Goal: Task Accomplishment & Management: Complete application form

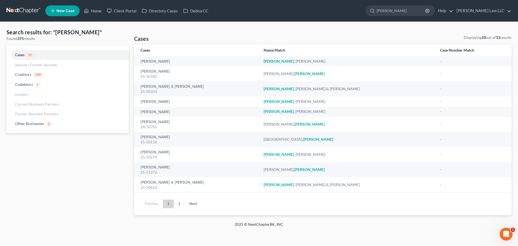
drag, startPoint x: 417, startPoint y: 14, endPoint x: 370, endPoint y: 13, distance: 46.9
click at [370, 13] on ul "New Case Home Client Portal Directory Cases DebtorCC - No Result - See all resu…" at bounding box center [278, 11] width 466 height 14
type input "[PERSON_NAME]"
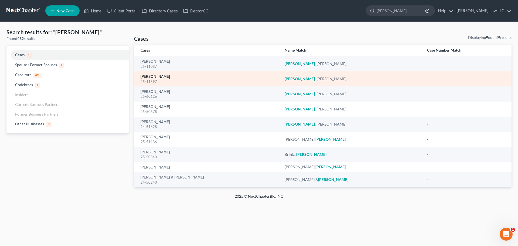
click at [154, 77] on link "[PERSON_NAME]" at bounding box center [154, 77] width 29 height 4
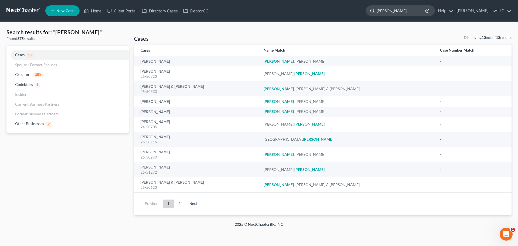
drag, startPoint x: 407, startPoint y: 9, endPoint x: 387, endPoint y: 9, distance: 20.2
click at [387, 9] on div "[PERSON_NAME]" at bounding box center [400, 10] width 69 height 11
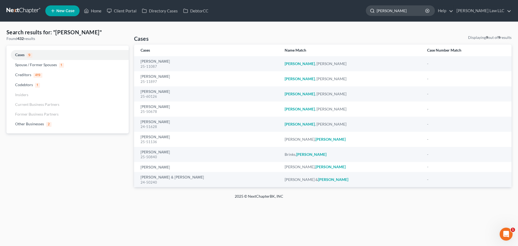
type input "[PERSON_NAME]"
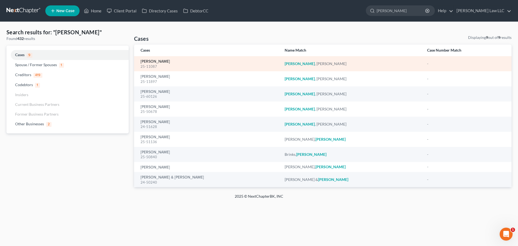
click at [159, 62] on link "[PERSON_NAME]" at bounding box center [154, 62] width 29 height 4
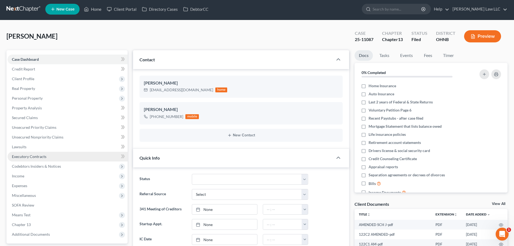
scroll to position [81, 0]
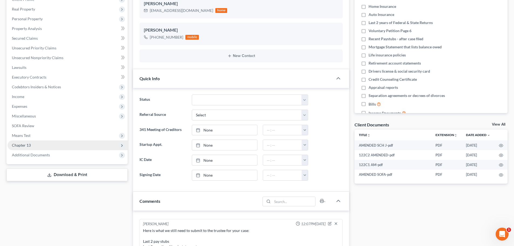
click at [27, 145] on span "Chapter 13" at bounding box center [21, 145] width 19 height 5
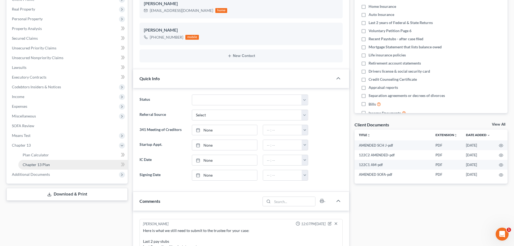
click at [49, 164] on span "Chapter 13 Plan" at bounding box center [36, 164] width 27 height 5
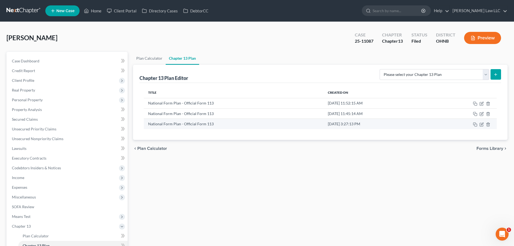
click at [253, 123] on td "National Form Plan - Official Form 113" at bounding box center [234, 124] width 180 height 10
click at [474, 125] on icon "button" at bounding box center [475, 124] width 4 height 4
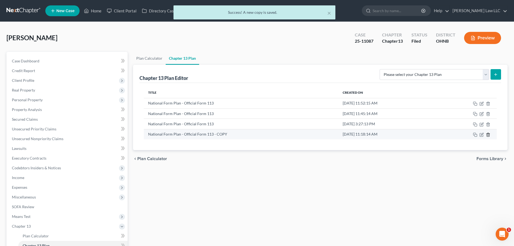
click at [488, 135] on icon "button" at bounding box center [488, 134] width 4 height 4
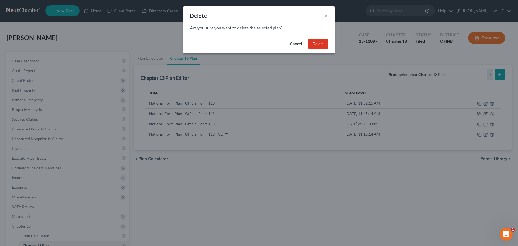
click at [321, 45] on button "Delete" at bounding box center [318, 44] width 20 height 11
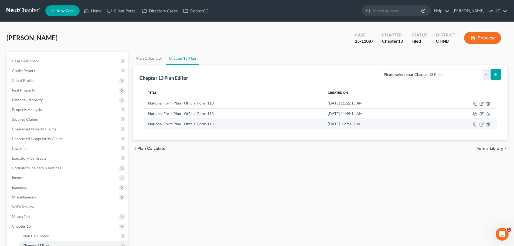
click at [480, 125] on icon "button" at bounding box center [481, 124] width 4 height 4
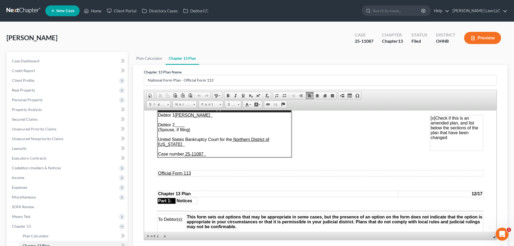
click at [263, 48] on div "[PERSON_NAME] Upgraded Case 25-11087 Chapter Chapter 13 Status [GEOGRAPHIC_DATA…" at bounding box center [256, 39] width 501 height 23
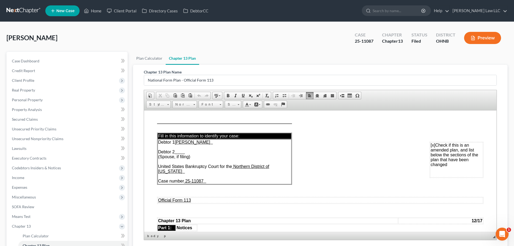
click at [490, 36] on button "Preview" at bounding box center [482, 38] width 37 height 12
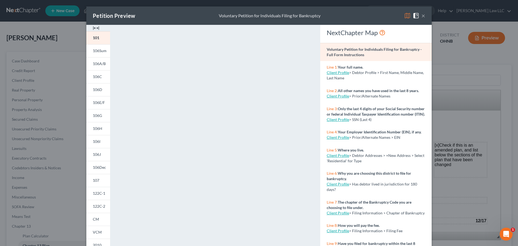
click at [422, 18] on button "×" at bounding box center [423, 15] width 4 height 6
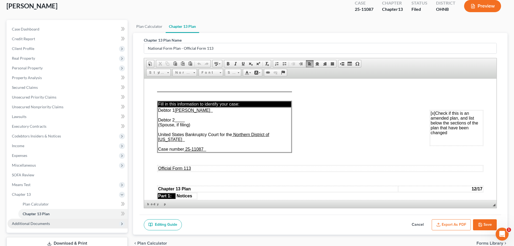
scroll to position [58, 0]
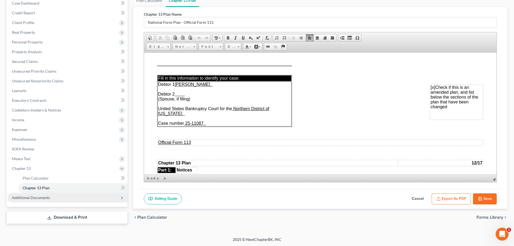
click at [39, 197] on span "Additional Documents" at bounding box center [31, 197] width 38 height 5
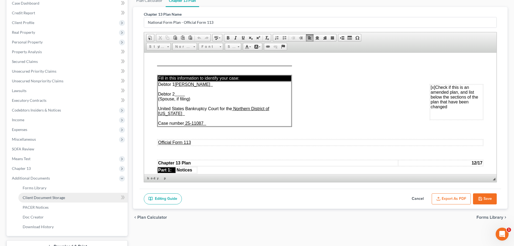
click at [44, 198] on span "Client Document Storage" at bounding box center [44, 197] width 42 height 5
select select "37"
select select "12"
select select "10"
select select "3"
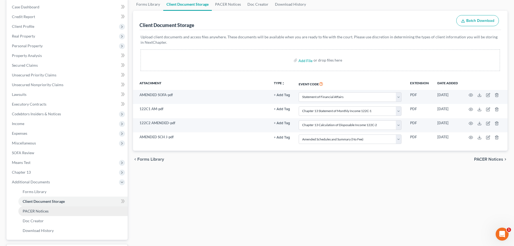
click at [43, 211] on span "PACER Notices" at bounding box center [36, 210] width 26 height 5
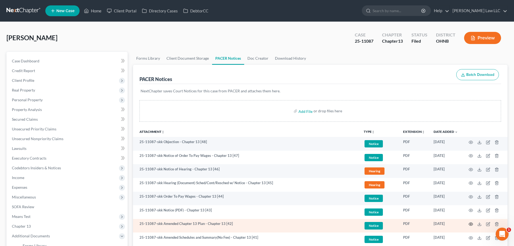
click at [472, 225] on icon "button" at bounding box center [471, 223] width 4 height 3
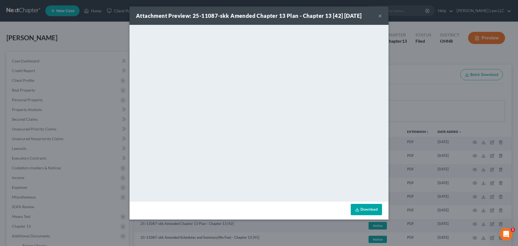
click at [375, 210] on link "Download" at bounding box center [365, 209] width 31 height 11
click at [378, 14] on button "×" at bounding box center [380, 15] width 4 height 6
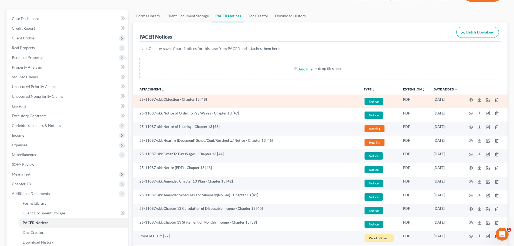
scroll to position [54, 0]
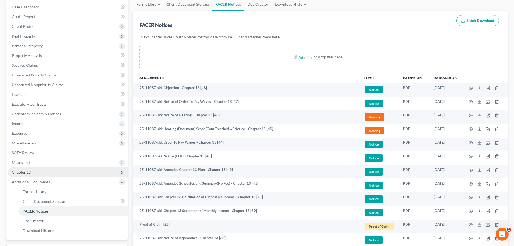
click at [32, 171] on span "Chapter 13" at bounding box center [68, 172] width 120 height 10
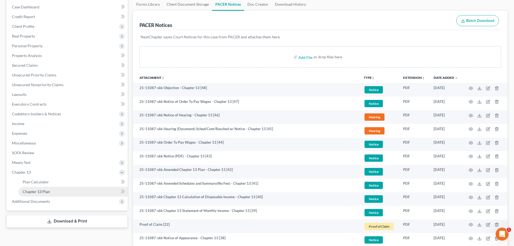
click at [45, 193] on span "Chapter 13 Plan" at bounding box center [36, 191] width 27 height 5
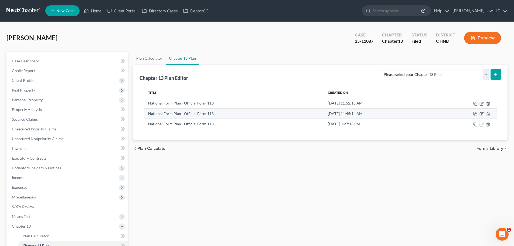
click at [188, 113] on td "National Form Plan - Official Form 113" at bounding box center [234, 113] width 180 height 10
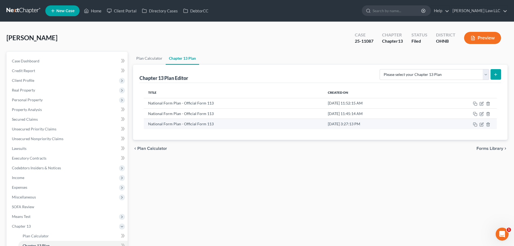
click at [187, 123] on td "National Form Plan - Official Form 113" at bounding box center [234, 124] width 180 height 10
click at [496, 148] on span "Forms Library" at bounding box center [489, 148] width 27 height 4
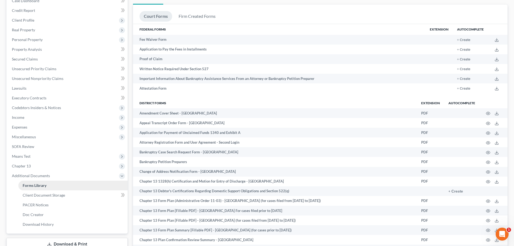
scroll to position [81, 0]
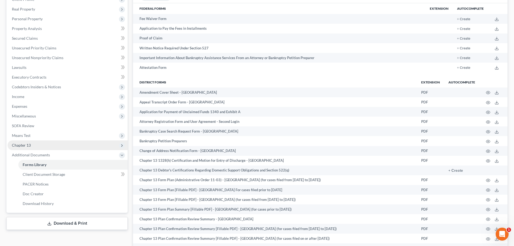
click at [29, 146] on span "Chapter 13" at bounding box center [21, 145] width 19 height 5
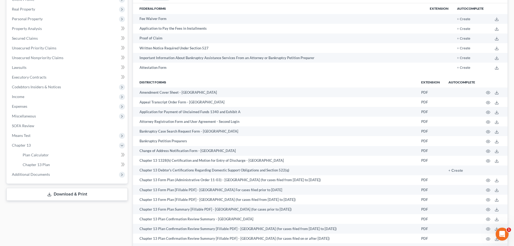
click at [123, 164] on div "New" at bounding box center [119, 160] width 11 height 9
click at [45, 164] on span "Chapter 13 Plan" at bounding box center [36, 164] width 27 height 5
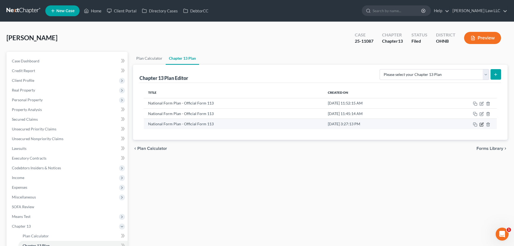
click at [481, 124] on icon "button" at bounding box center [481, 124] width 4 height 4
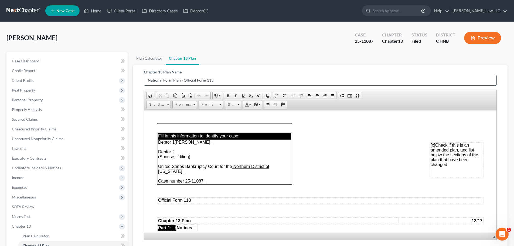
click at [218, 80] on input "National Form Plan - Official Form 113" at bounding box center [320, 80] width 352 height 10
click at [256, 59] on ul "Plan Calculator Chapter 13 Plan" at bounding box center [320, 58] width 374 height 13
click at [281, 51] on div "[PERSON_NAME] Upgraded Case 25-11087 Chapter Chapter 13 Status [GEOGRAPHIC_DATA…" at bounding box center [256, 39] width 501 height 23
click at [35, 62] on span "Case Dashboard" at bounding box center [25, 61] width 27 height 5
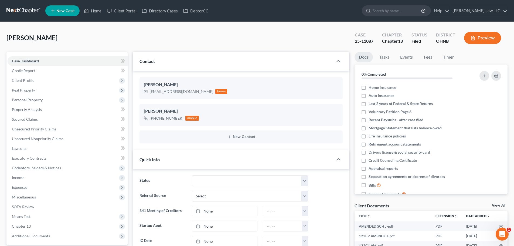
scroll to position [288, 0]
click at [201, 31] on div "[PERSON_NAME] Upgraded Case 25-11087 Chapter Chapter 13 Status [GEOGRAPHIC_DATA…" at bounding box center [256, 39] width 501 height 23
click at [401, 12] on input "search" at bounding box center [396, 11] width 49 height 10
type input "[PERSON_NAME]"
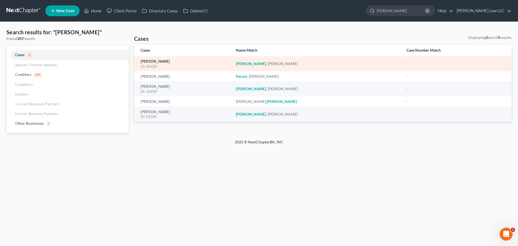
click at [156, 61] on link "[PERSON_NAME]" at bounding box center [154, 62] width 29 height 4
click at [156, 60] on link "[PERSON_NAME]" at bounding box center [154, 62] width 29 height 4
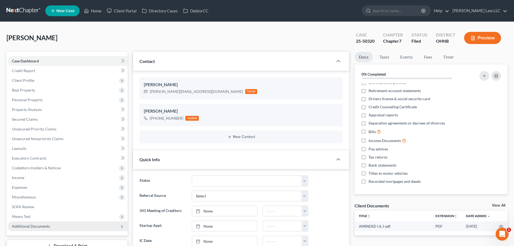
click at [48, 228] on span "Additional Documents" at bounding box center [68, 226] width 120 height 10
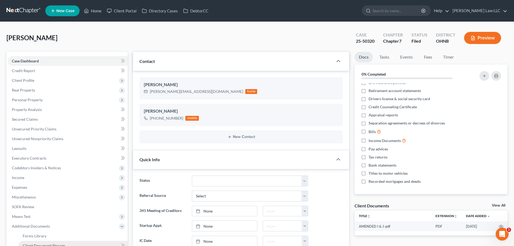
scroll to position [54, 0]
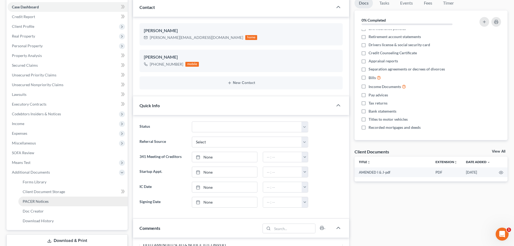
click at [55, 199] on link "PACER Notices" at bounding box center [72, 201] width 109 height 10
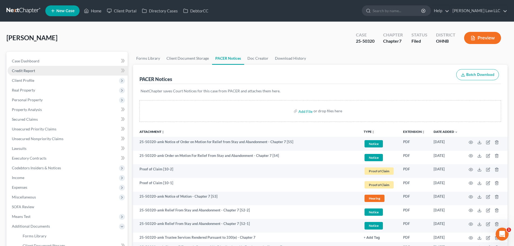
click at [43, 71] on link "Credit Report" at bounding box center [68, 71] width 120 height 10
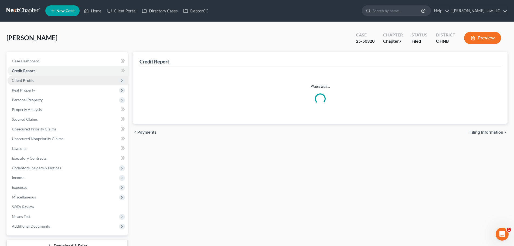
click at [38, 78] on span "Client Profile" at bounding box center [68, 80] width 120 height 10
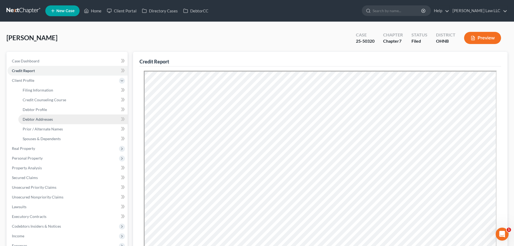
click at [51, 118] on span "Debtor Addresses" at bounding box center [38, 119] width 30 height 5
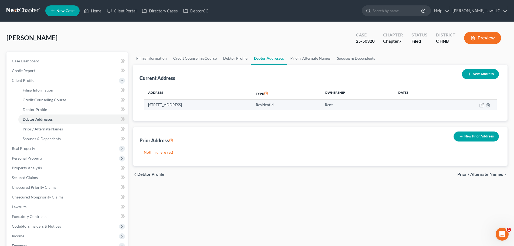
click at [480, 104] on icon "button" at bounding box center [481, 105] width 4 height 4
select select "36"
select select "51"
select select "0"
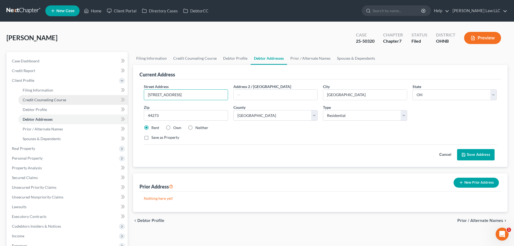
drag, startPoint x: 206, startPoint y: 98, endPoint x: 127, endPoint y: 96, distance: 79.6
click at [127, 96] on div "Petition Navigation Case Dashboard Payments Invoices Payments Payments Credit R…" at bounding box center [257, 181] width 506 height 259
type input "[STREET_ADDRESS]"
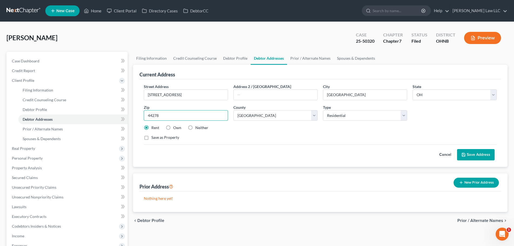
type input "44278"
type input "Tallmadge"
click at [275, 137] on div "Save as Property" at bounding box center [320, 137] width 353 height 5
click at [254, 136] on div "Save as Property" at bounding box center [320, 137] width 353 height 5
click at [264, 118] on select "County [GEOGRAPHIC_DATA] [GEOGRAPHIC_DATA] [GEOGRAPHIC_DATA] [GEOGRAPHIC_DATA] …" at bounding box center [275, 115] width 84 height 11
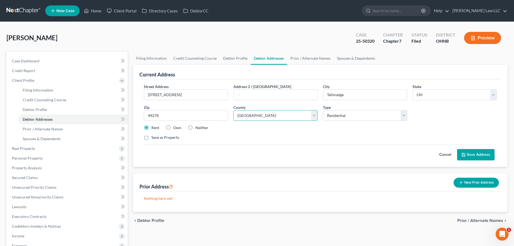
select select "76"
click at [233, 110] on select "County [GEOGRAPHIC_DATA] [GEOGRAPHIC_DATA] [GEOGRAPHIC_DATA] [GEOGRAPHIC_DATA] …" at bounding box center [275, 115] width 84 height 11
click at [272, 132] on div "Street Address * [STREET_ADDRESS] * [GEOGRAPHIC_DATA] * State [US_STATE] AK AR …" at bounding box center [320, 114] width 358 height 61
click at [331, 137] on div "Save as Property" at bounding box center [320, 137] width 353 height 5
click at [209, 99] on input "[STREET_ADDRESS]" at bounding box center [186, 95] width 84 height 10
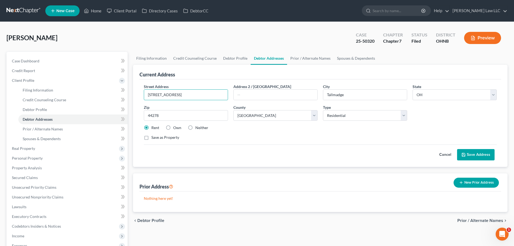
type input "[STREET_ADDRESS]"
click at [265, 128] on div "Rent Own Neither" at bounding box center [320, 127] width 358 height 5
click at [476, 154] on button "Save Address" at bounding box center [475, 154] width 37 height 11
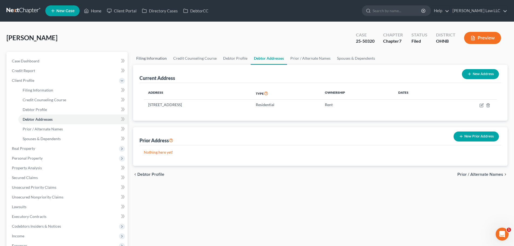
click at [152, 56] on link "Filing Information" at bounding box center [151, 58] width 37 height 13
select select "1"
select select "0"
select select "36"
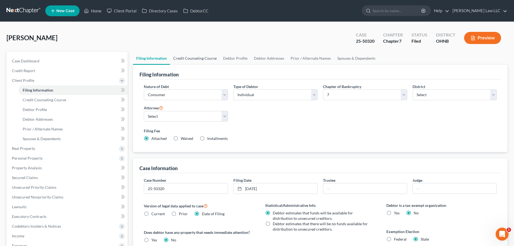
click at [193, 59] on link "Credit Counseling Course" at bounding box center [195, 58] width 50 height 13
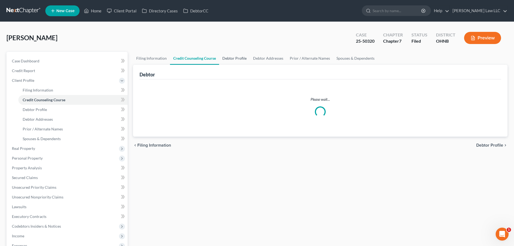
click at [225, 58] on link "Debtor Profile" at bounding box center [234, 58] width 31 height 13
select select "0"
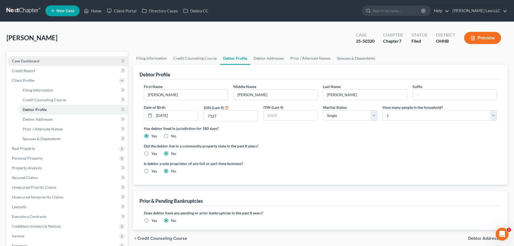
click at [42, 65] on link "Case Dashboard" at bounding box center [68, 61] width 120 height 10
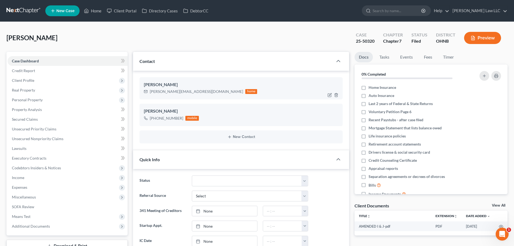
scroll to position [396, 0]
click at [160, 90] on div "[PERSON_NAME][EMAIL_ADDRESS][DOMAIN_NAME]" at bounding box center [196, 91] width 93 height 5
copy div "[PERSON_NAME][EMAIL_ADDRESS][DOMAIN_NAME]"
